Goal: Navigation & Orientation: Find specific page/section

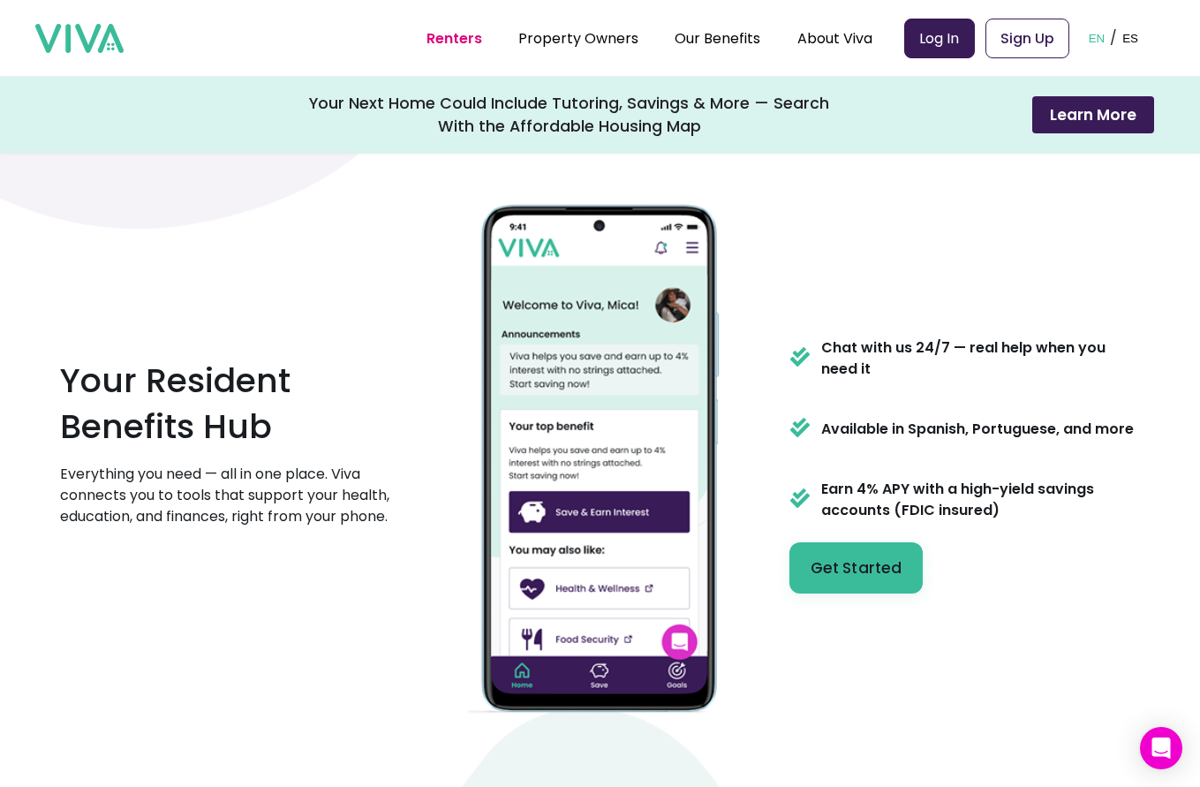
scroll to position [839, 0]
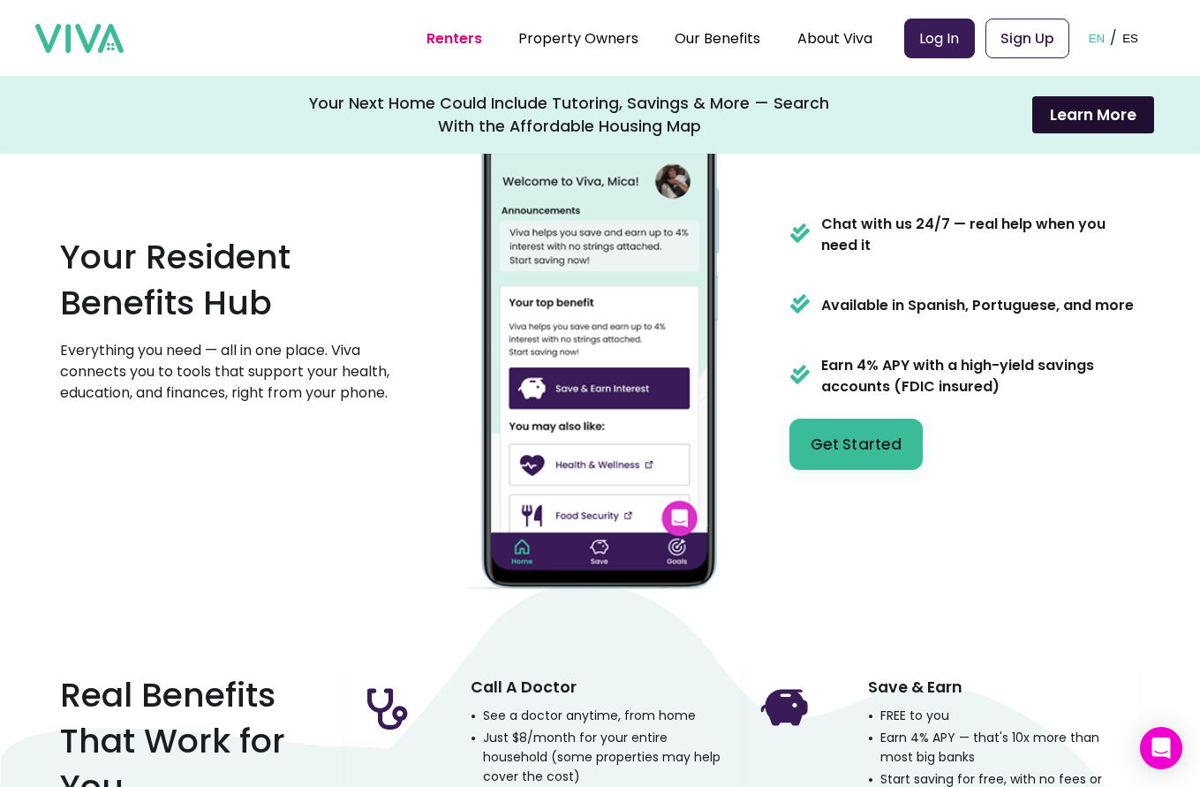
click at [1125, 112] on button "Learn More" at bounding box center [1093, 114] width 122 height 37
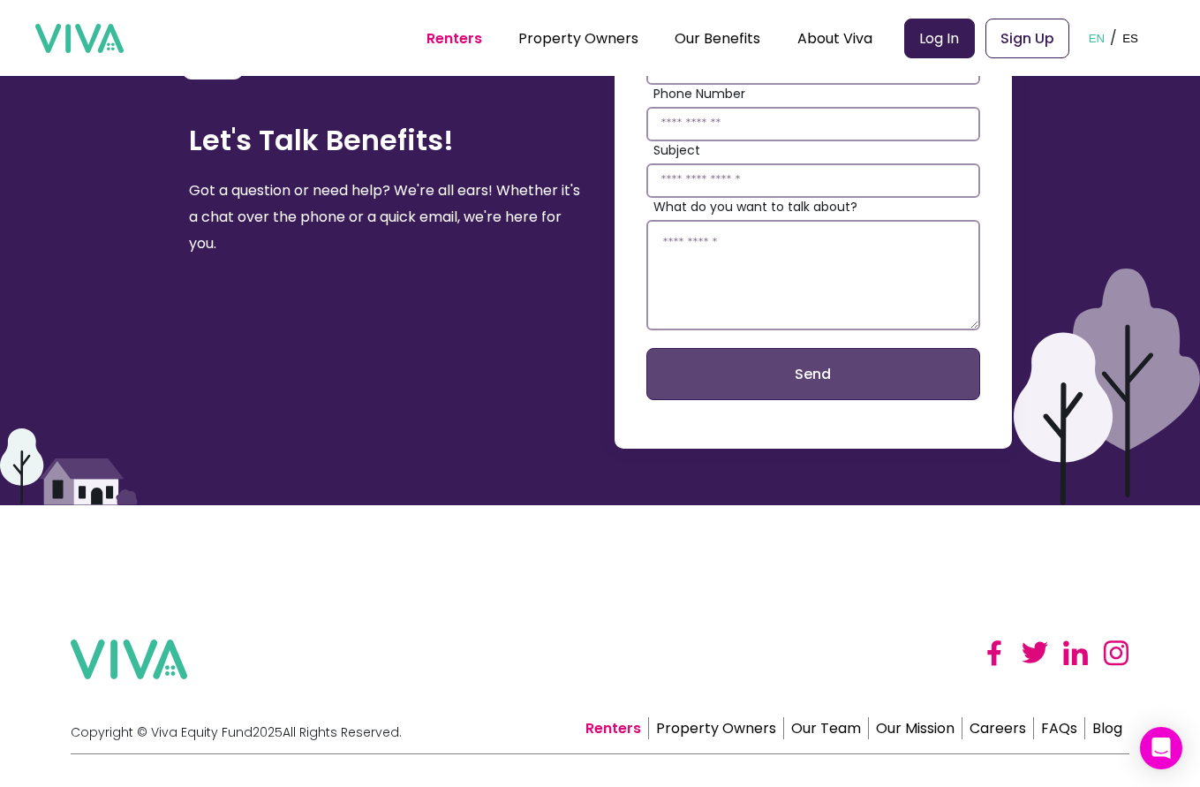
scroll to position [3956, 0]
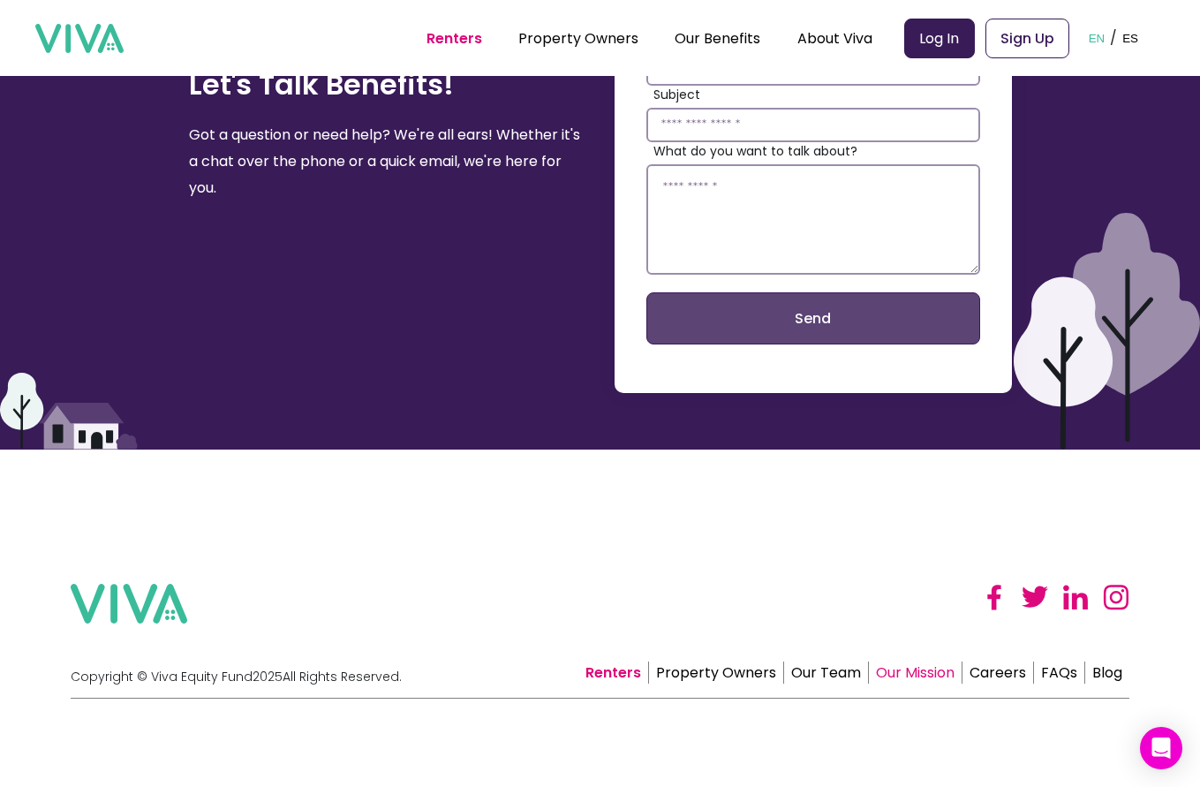
click at [936, 673] on link "Our Mission" at bounding box center [916, 672] width 94 height 22
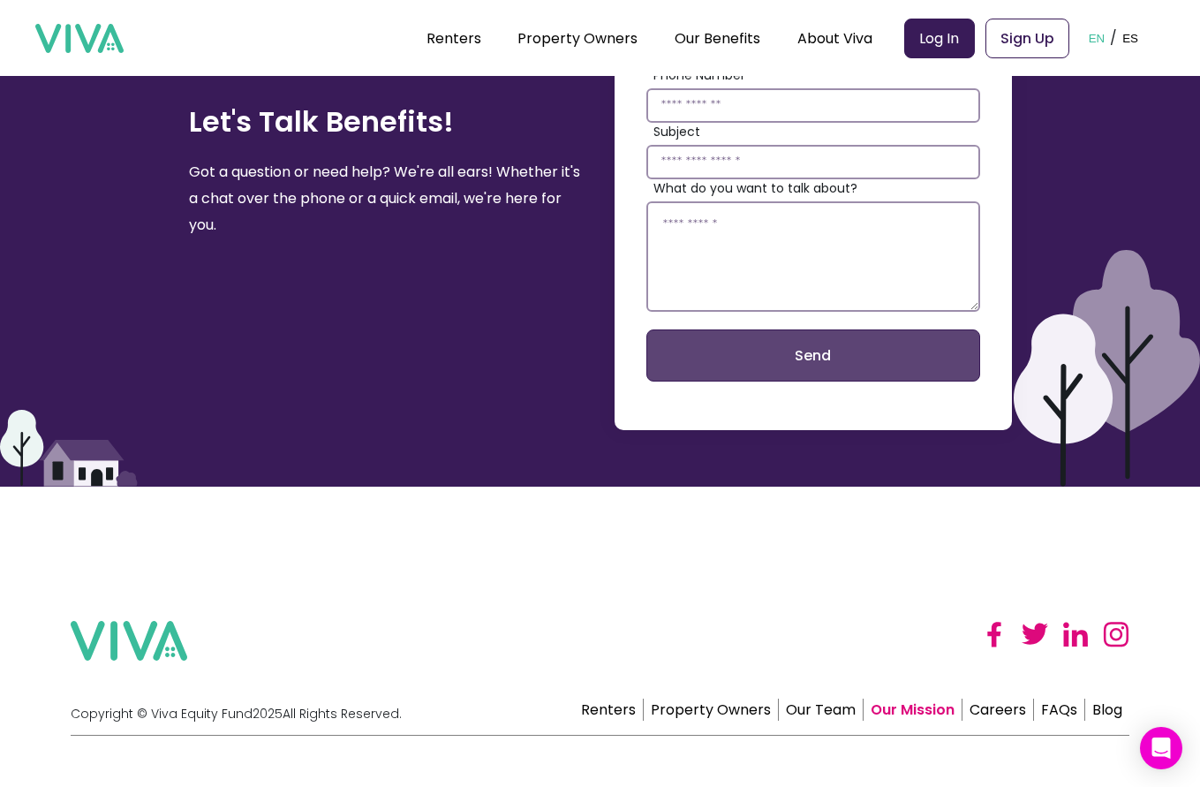
scroll to position [3212, 0]
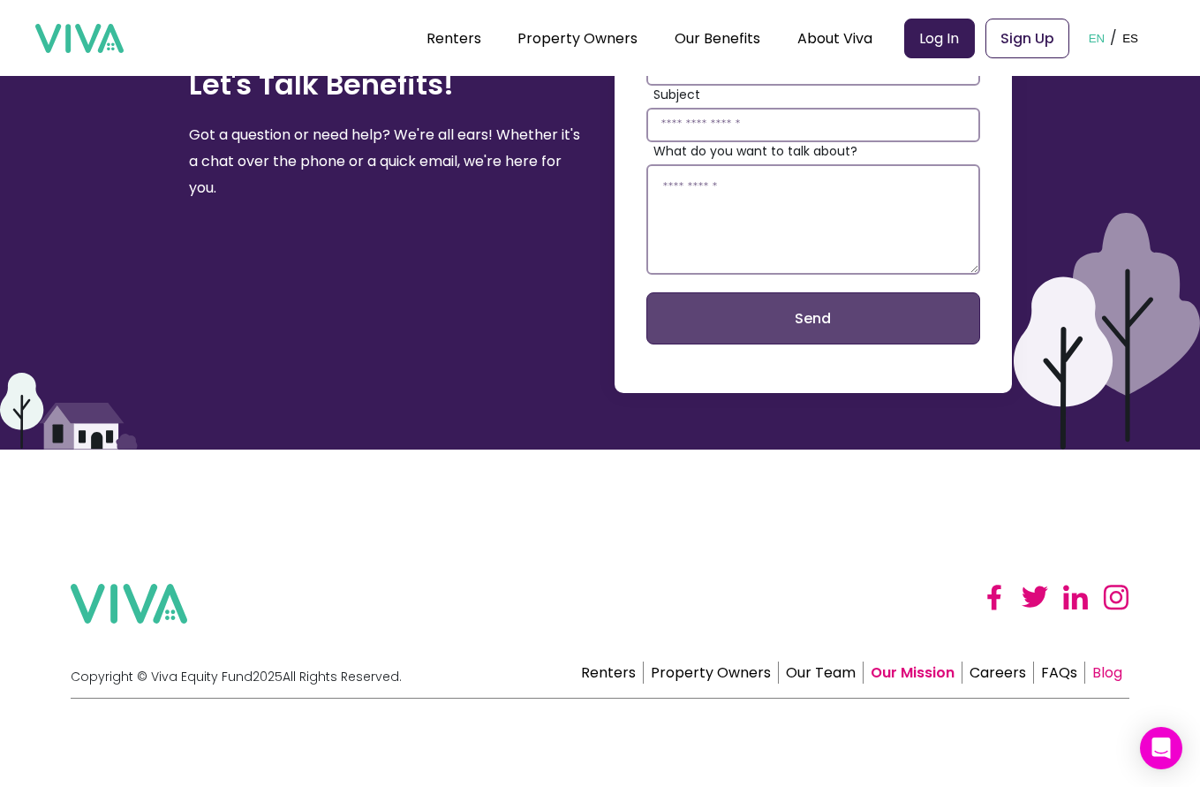
click at [1115, 677] on link "Blog" at bounding box center [1107, 672] width 44 height 22
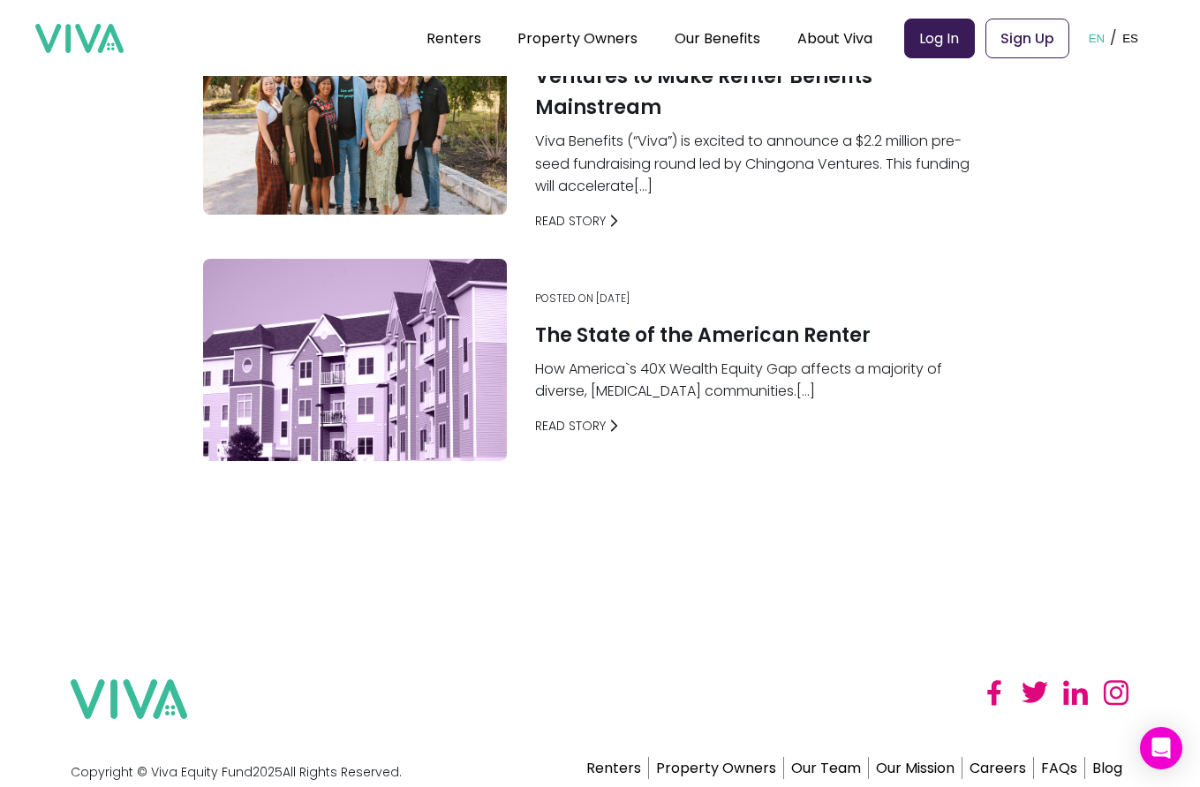
scroll to position [3680, 0]
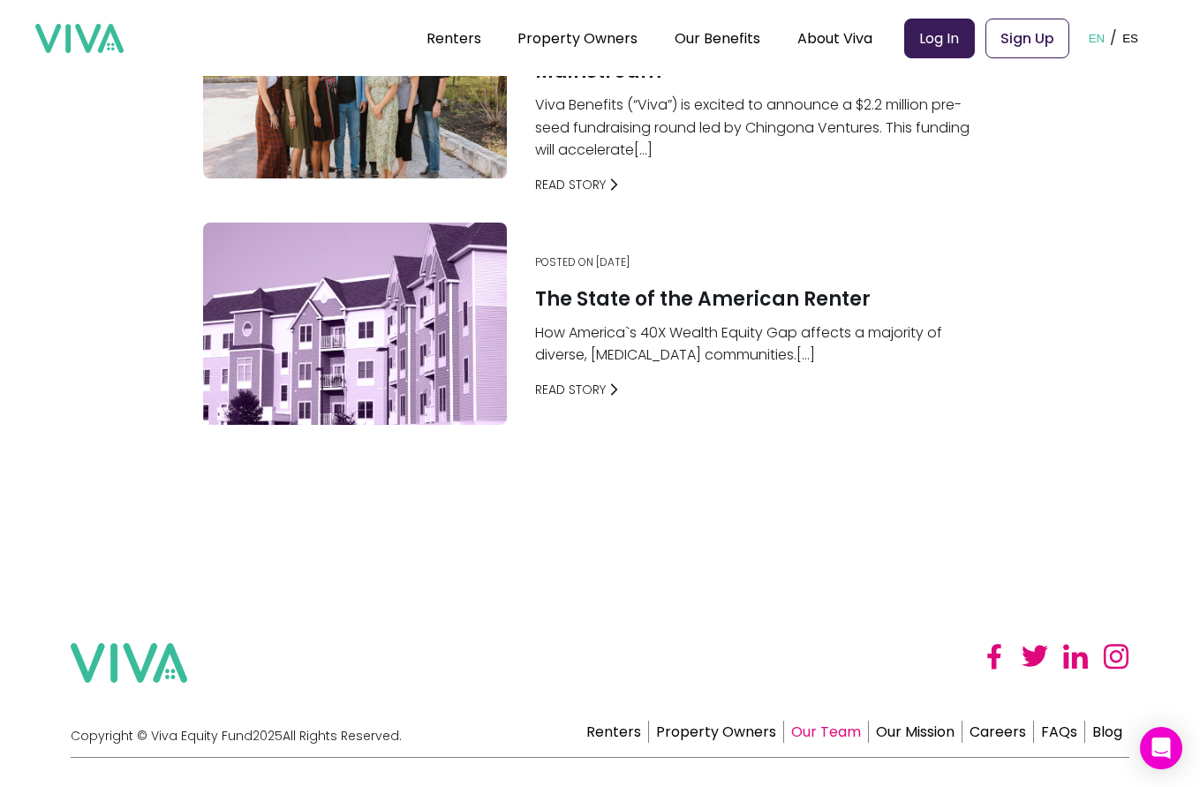
click at [841, 721] on link "Our Team" at bounding box center [826, 732] width 85 height 22
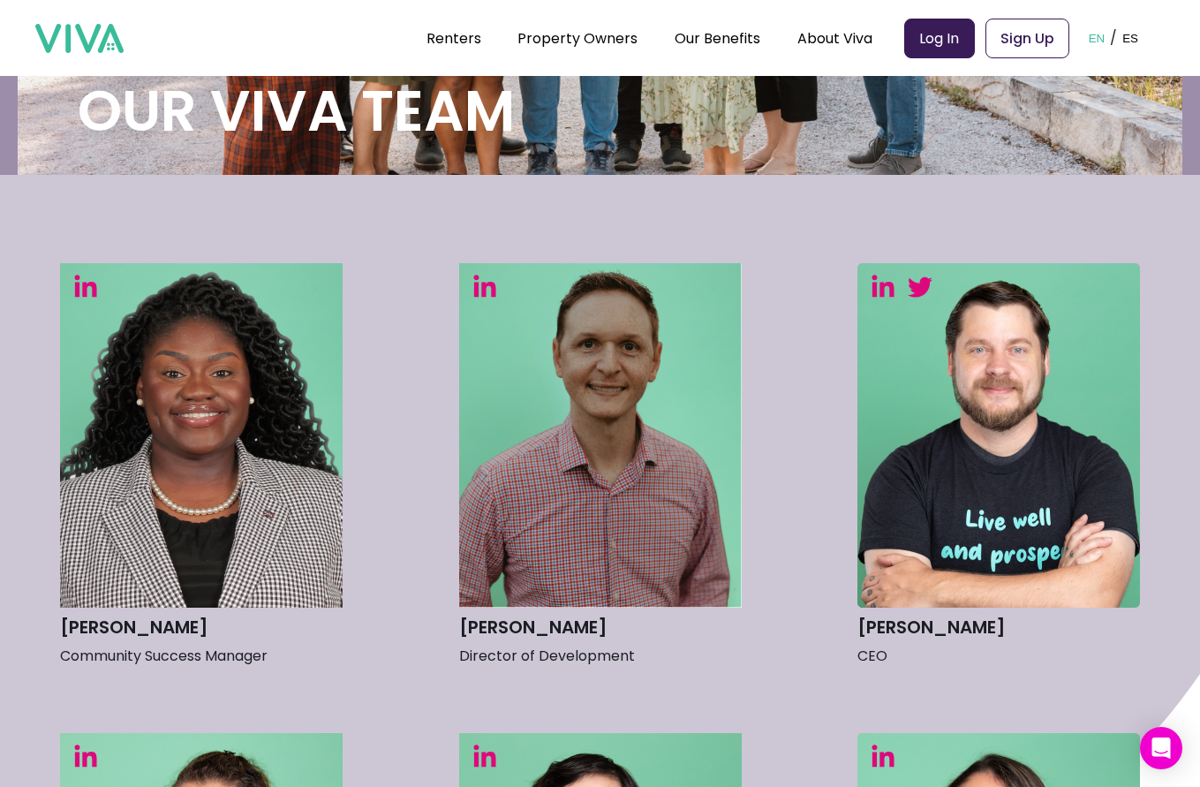
scroll to position [499, 0]
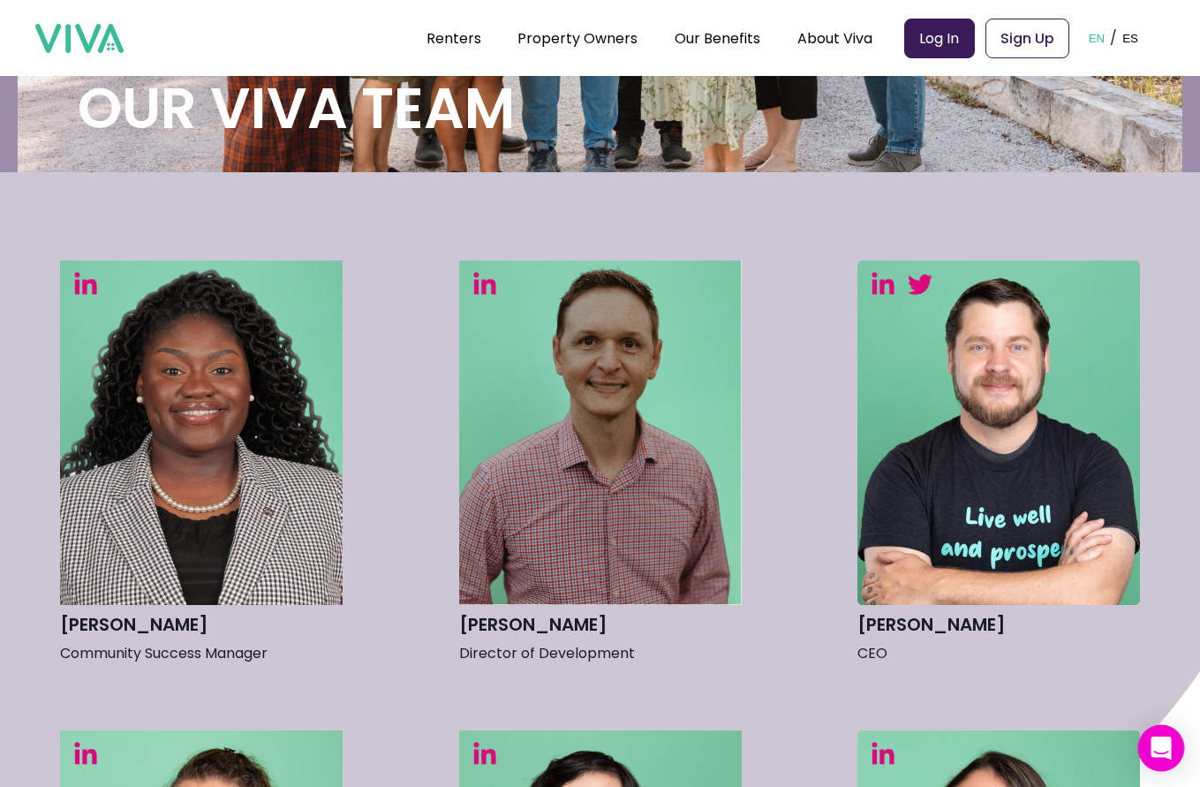
click at [1162, 750] on icon "Open Intercom Messenger" at bounding box center [1161, 748] width 20 height 23
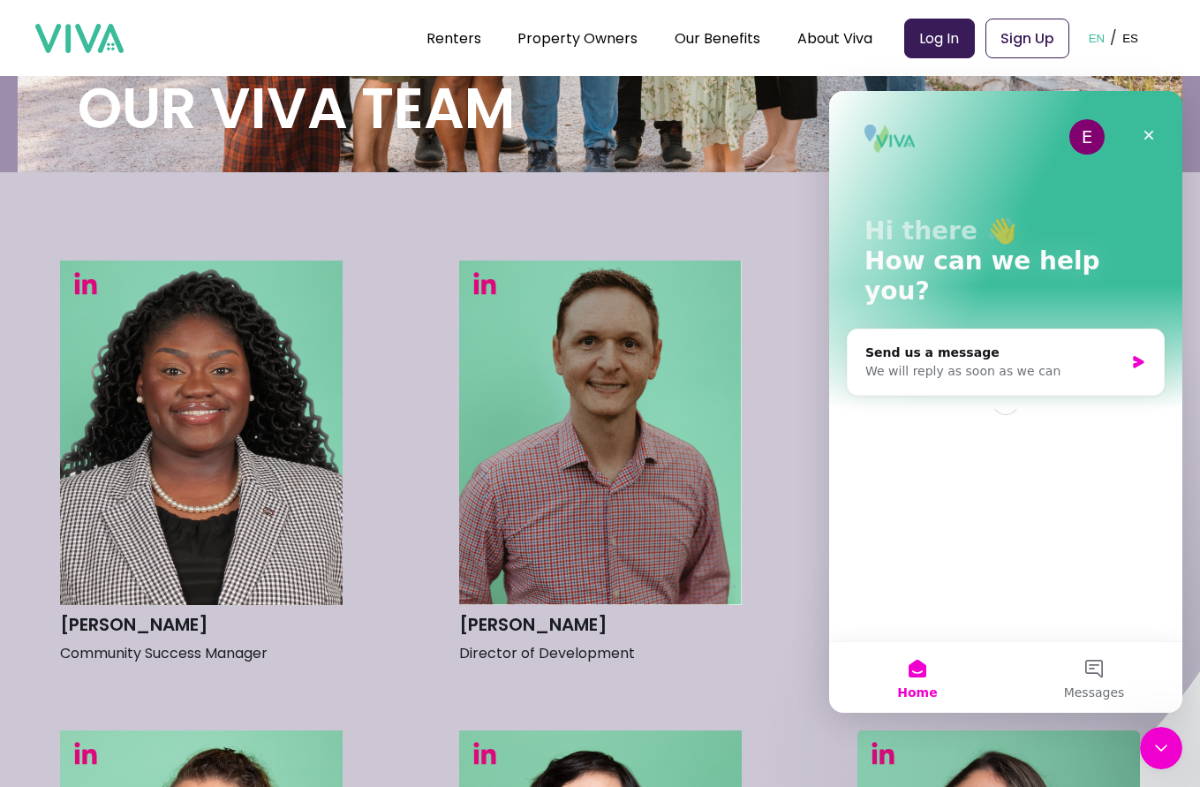
scroll to position [0, 0]
click at [1083, 147] on div "E" at bounding box center [1087, 136] width 35 height 35
click at [1151, 138] on icon "Close" at bounding box center [1150, 136] width 10 height 10
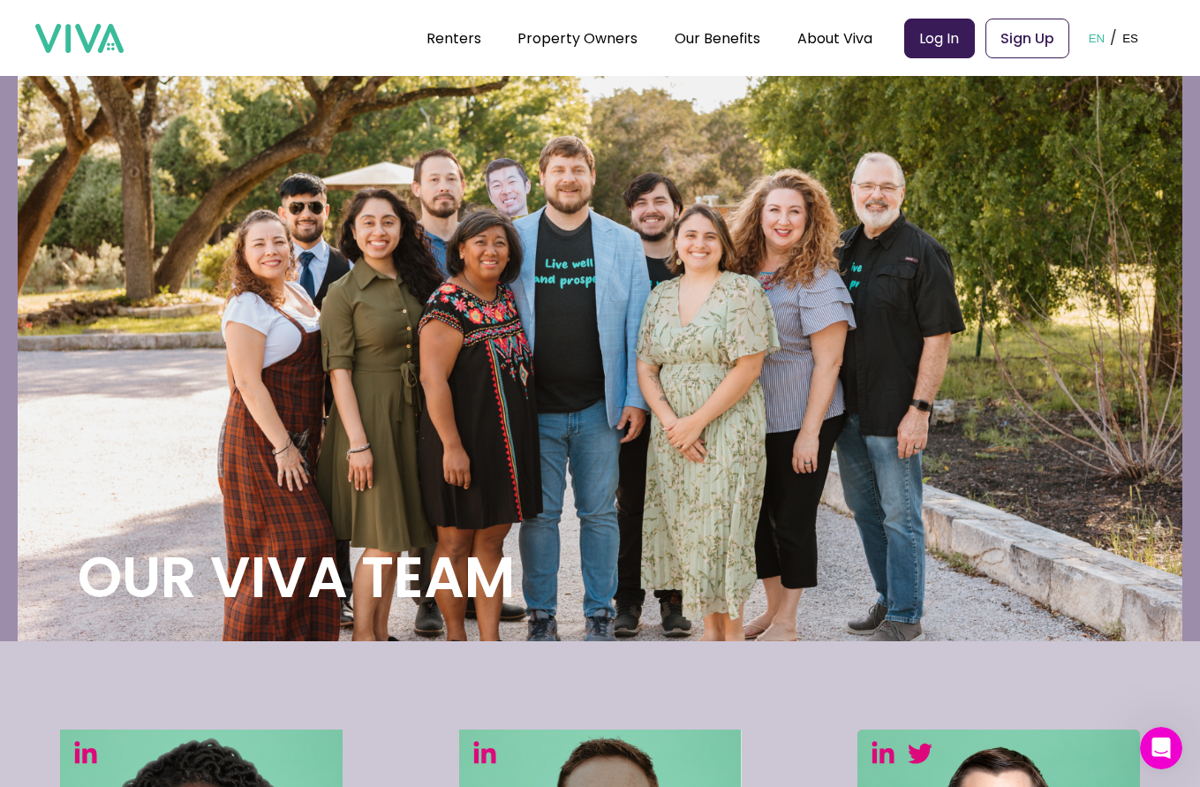
scroll to position [1, 0]
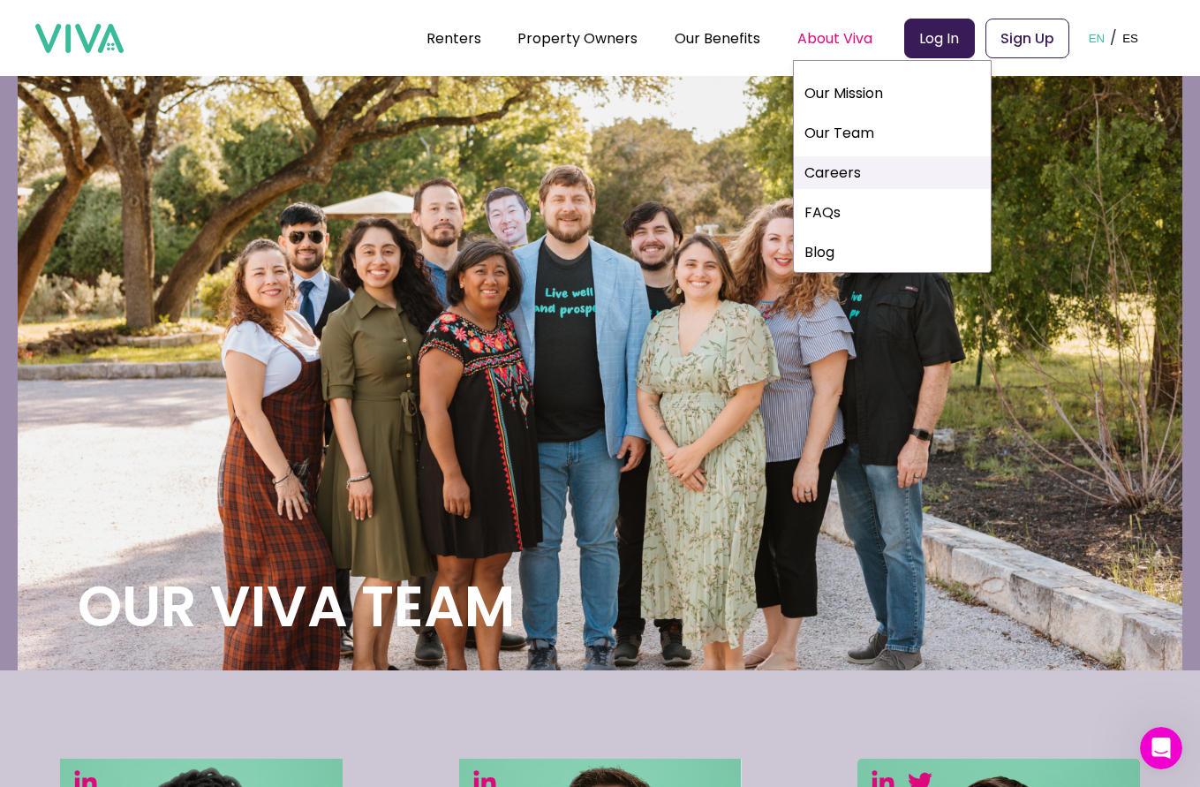
click at [843, 174] on link "Careers" at bounding box center [892, 172] width 197 height 33
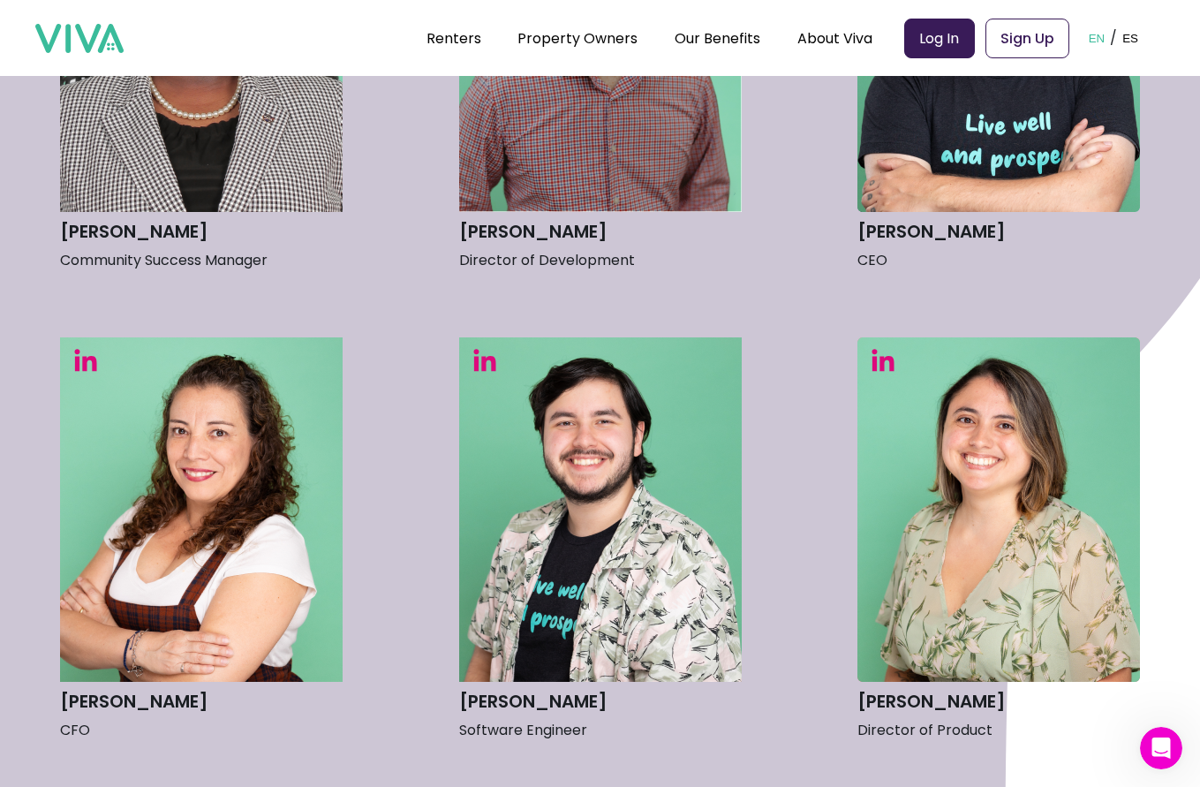
scroll to position [911, 0]
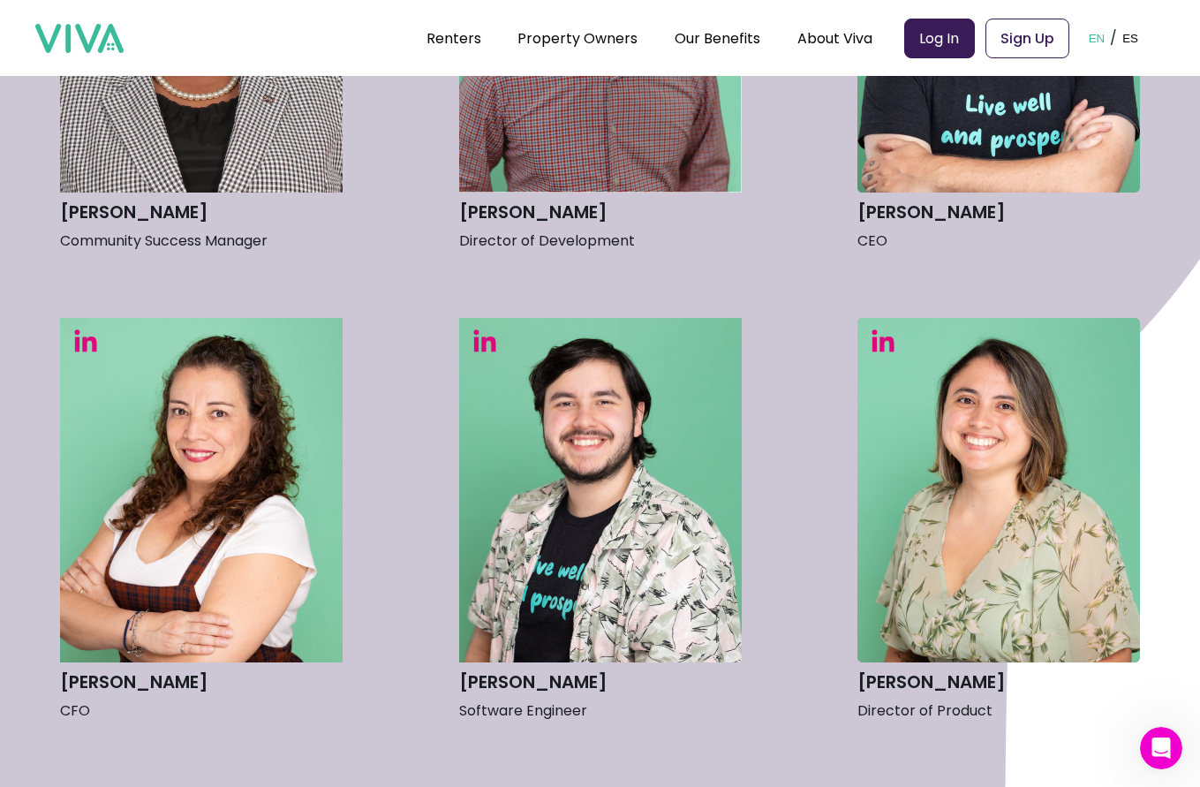
click at [964, 214] on h3 "[PERSON_NAME]" at bounding box center [999, 212] width 283 height 31
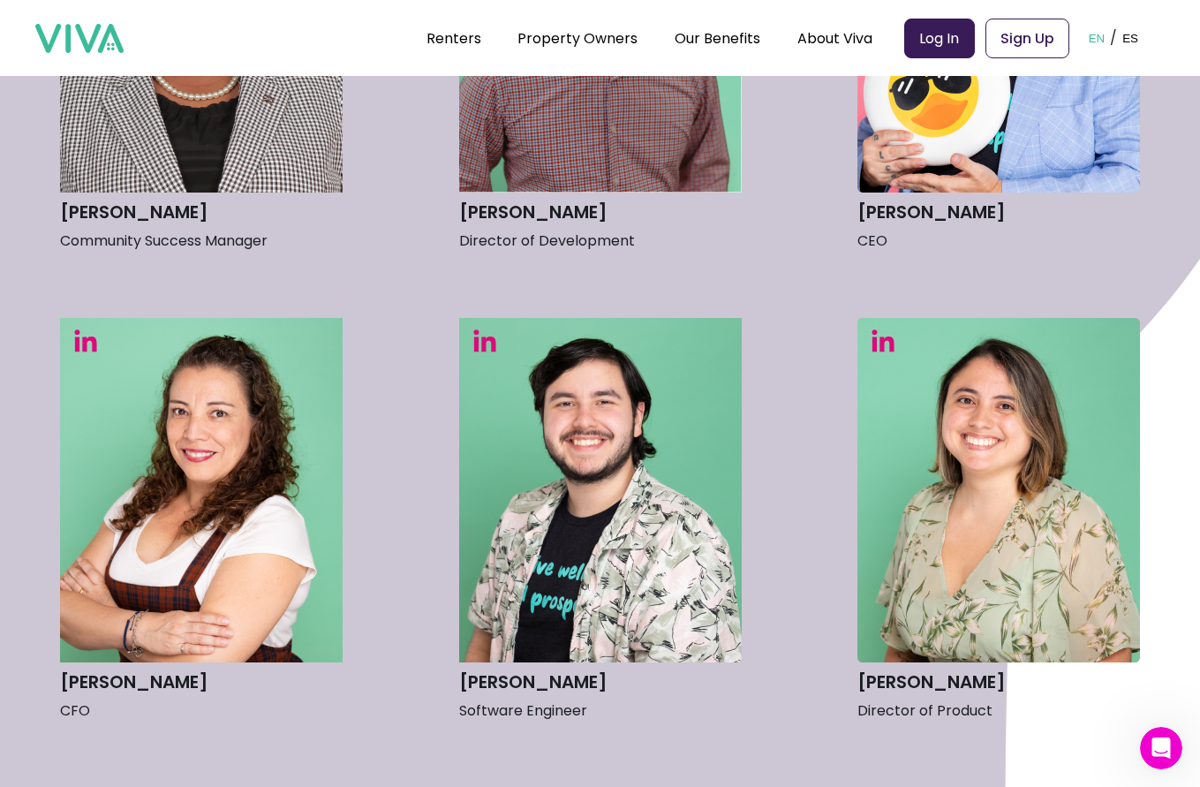
click at [945, 122] on img at bounding box center [999, 20] width 283 height 344
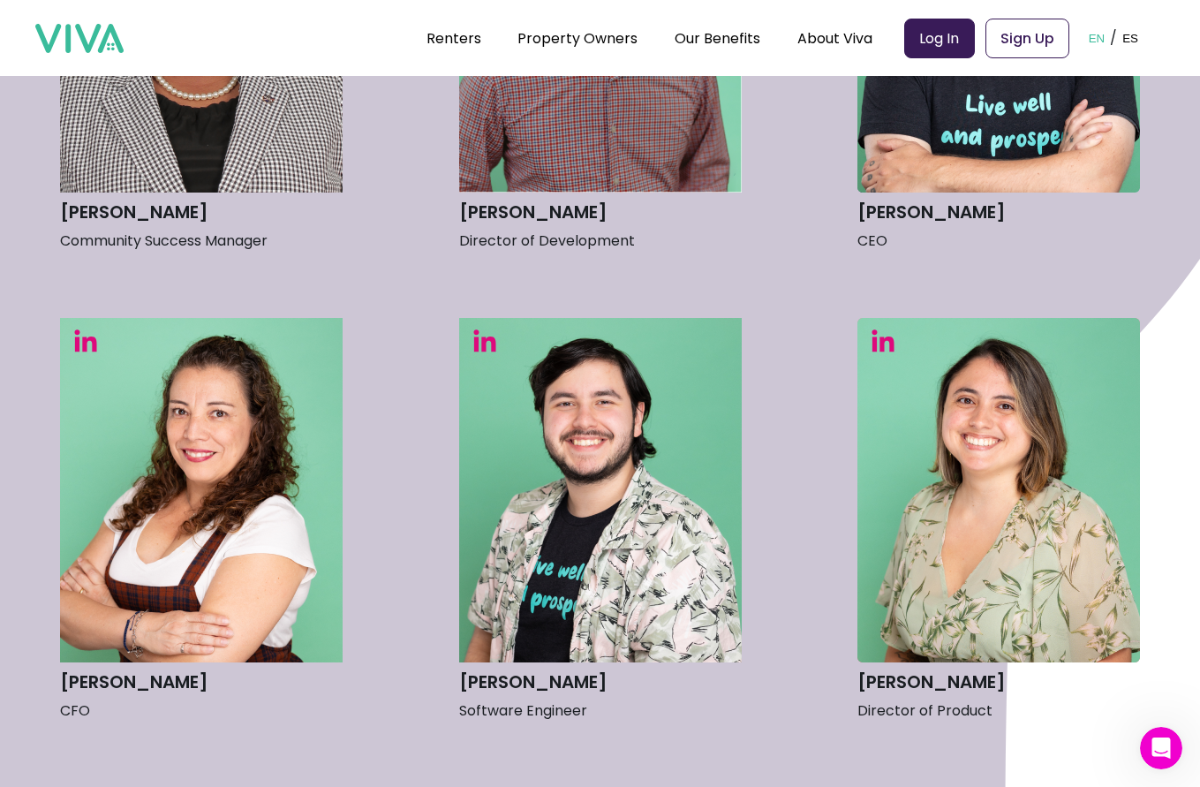
click at [934, 215] on h3 "[PERSON_NAME]" at bounding box center [999, 212] width 283 height 31
click at [935, 215] on h3 "[PERSON_NAME]" at bounding box center [999, 212] width 283 height 31
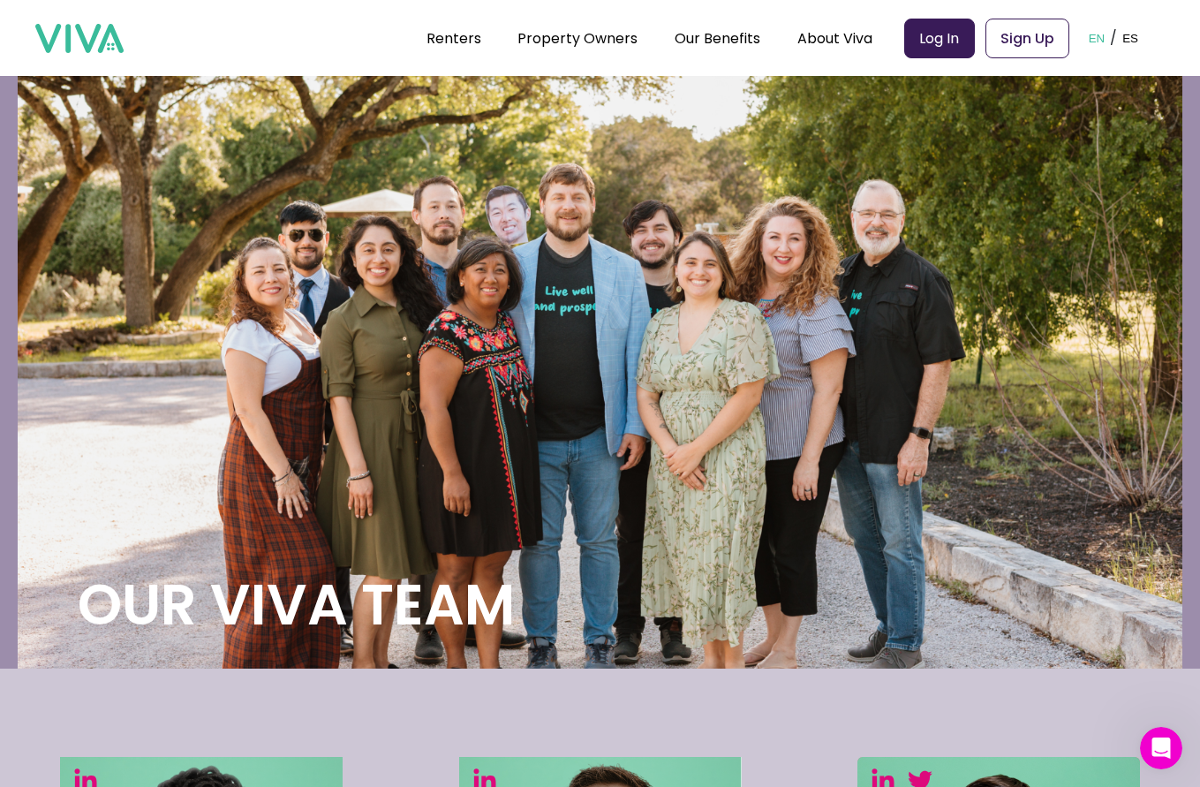
scroll to position [0, 0]
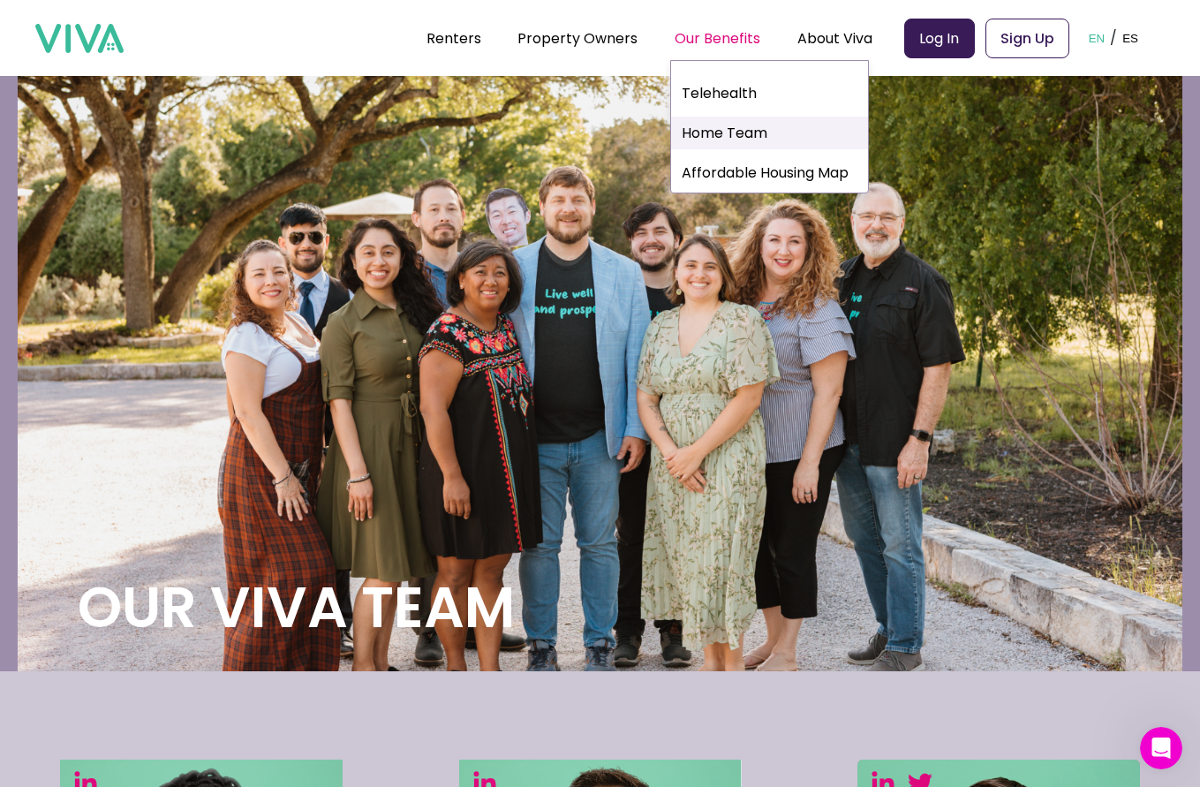
click at [716, 135] on link "Home Team" at bounding box center [769, 133] width 197 height 33
